Goal: Obtain resource: Obtain resource

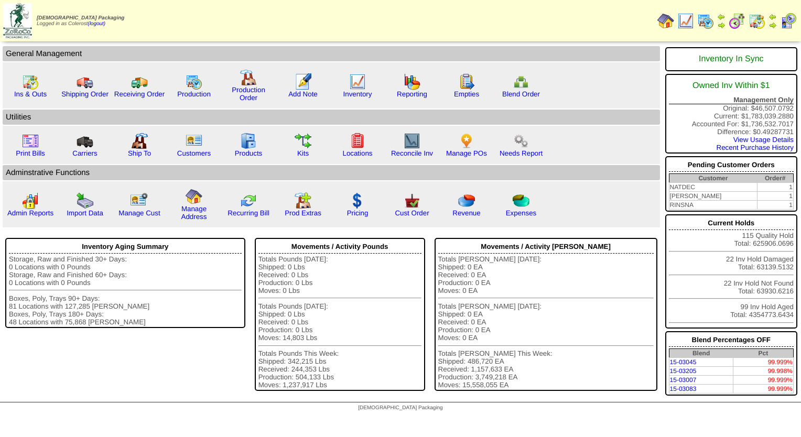
click at [705, 20] on img at bounding box center [706, 21] width 17 height 17
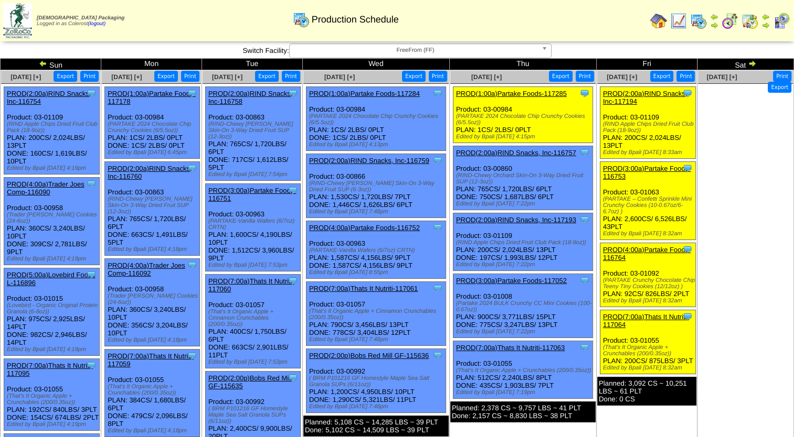
click at [239, 187] on link "PROD(3:00a)Partake Foods-116751" at bounding box center [252, 195] width 88 height 16
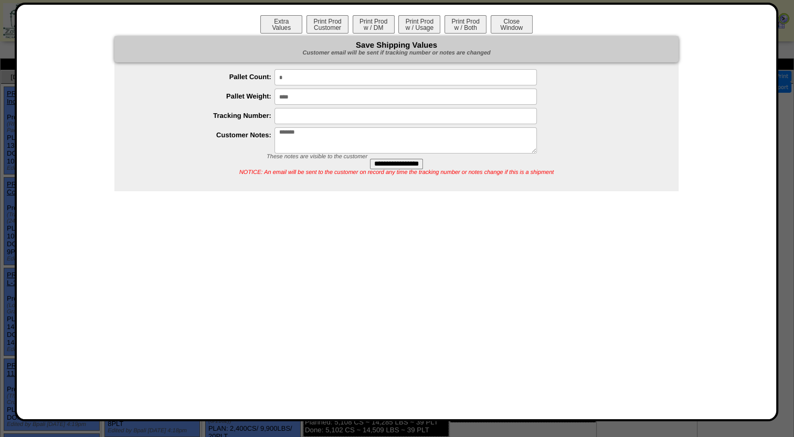
click at [454, 34] on div "Extra Values Print Prod Customer Print Prod w / DM Print Prod w / Usage Print P…" at bounding box center [396, 25] width 738 height 21
click at [468, 24] on button "Print Prod w / Both" at bounding box center [465, 24] width 42 height 18
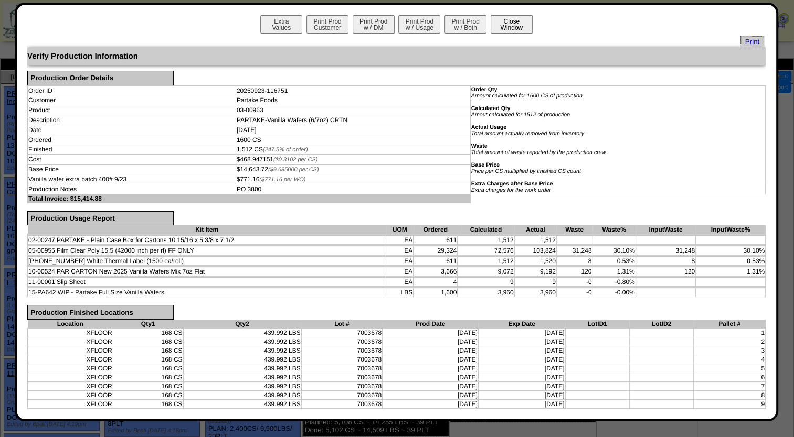
click at [495, 33] on button "Close Window" at bounding box center [511, 24] width 42 height 18
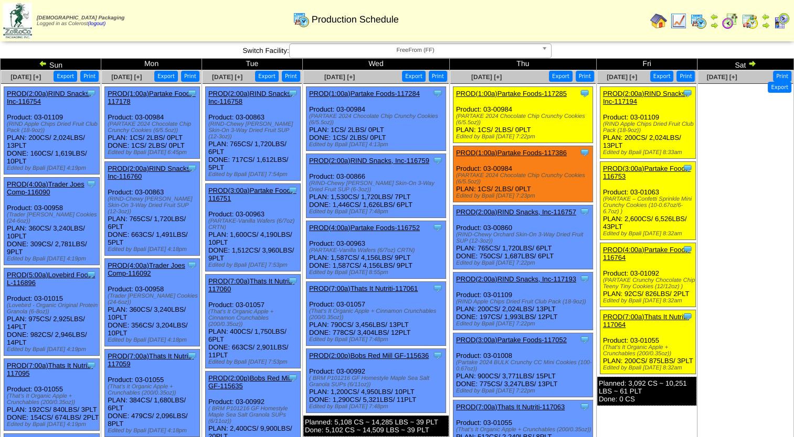
click at [265, 187] on link "PROD(3:00a)Partake Foods-116751" at bounding box center [252, 195] width 88 height 16
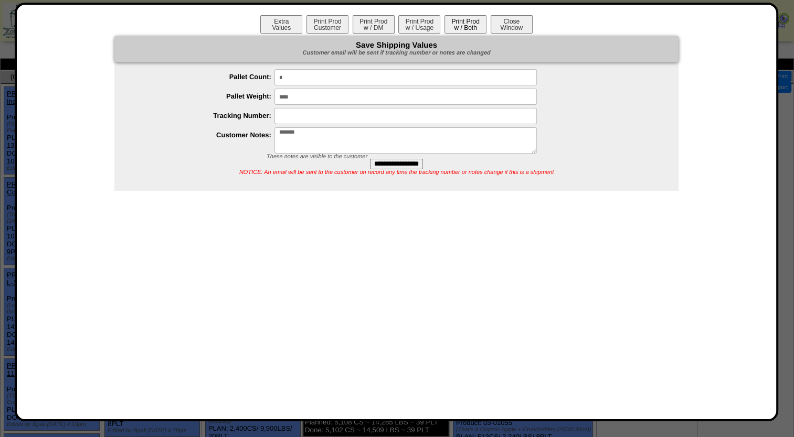
click at [469, 22] on button "Print Prod w / Both" at bounding box center [465, 24] width 42 height 18
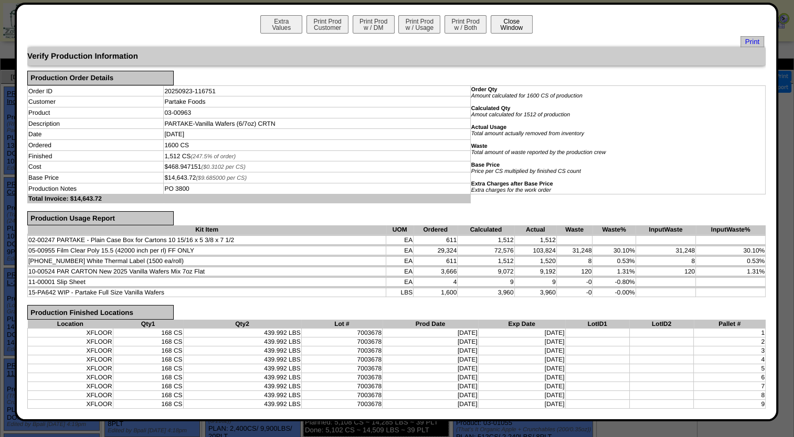
click at [506, 27] on button "Close Window" at bounding box center [511, 24] width 42 height 18
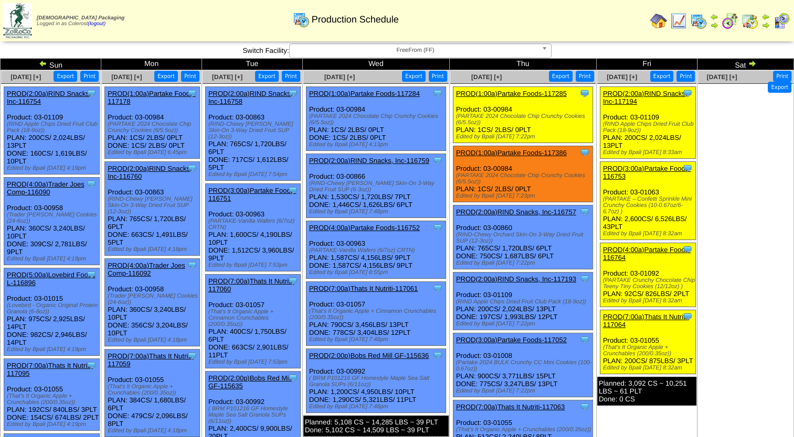
click at [426, 43] on div "[DEMOGRAPHIC_DATA] Packaging Logged in as Colerost (logout) Print All" at bounding box center [397, 23] width 794 height 46
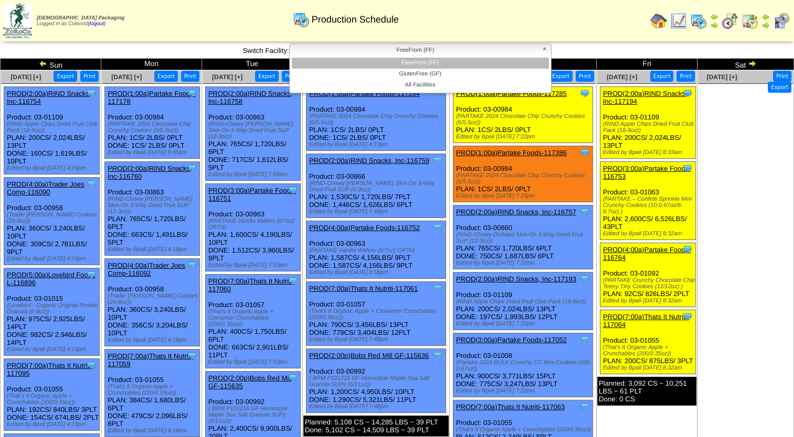
click at [423, 51] on span "FreeFrom (FF)" at bounding box center [415, 50] width 243 height 13
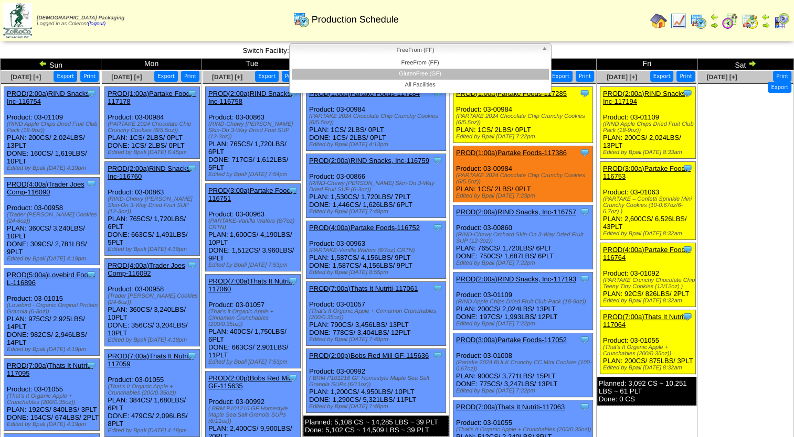
click at [416, 73] on li "GlutenFree (GF)" at bounding box center [420, 74] width 257 height 11
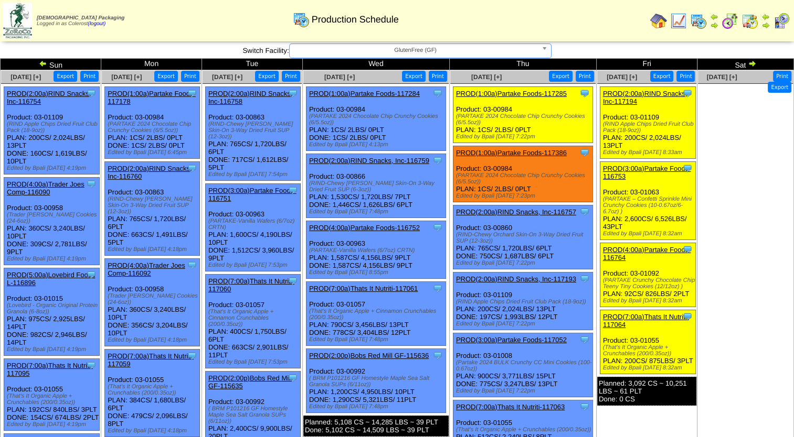
scroll to position [5, 0]
